Goal: Task Accomplishment & Management: Manage account settings

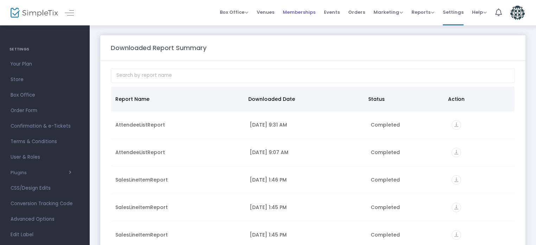
click at [300, 14] on span "Memberships" at bounding box center [299, 12] width 33 height 18
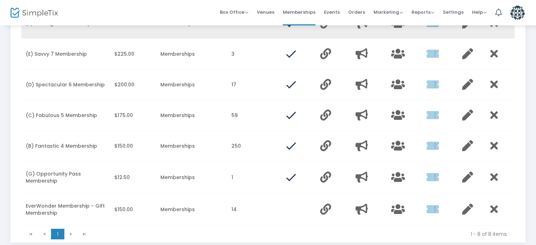
scroll to position [141, 0]
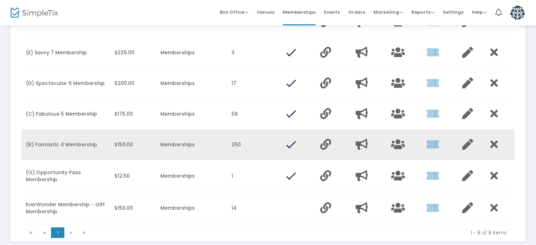
click at [383, 143] on td "Data table" at bounding box center [370, 144] width 36 height 31
click at [399, 142] on icon "Data table" at bounding box center [398, 144] width 14 height 11
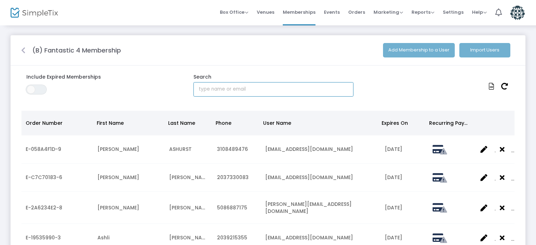
click at [235, 88] on input "text" at bounding box center [274, 89] width 160 height 14
type input "[PERSON_NAME]"
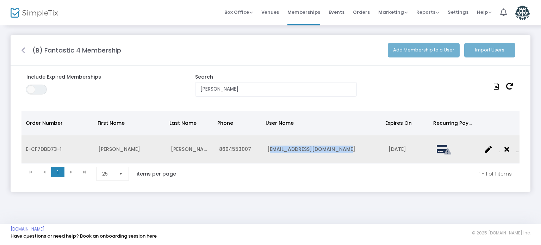
drag, startPoint x: 266, startPoint y: 149, endPoint x: 353, endPoint y: 147, distance: 86.6
click at [353, 147] on td "[EMAIL_ADDRESS][DOMAIN_NAME]" at bounding box center [323, 149] width 121 height 28
copy span "[EMAIL_ADDRESS][DOMAIN_NAME]"
